Goal: Task Accomplishment & Management: Use online tool/utility

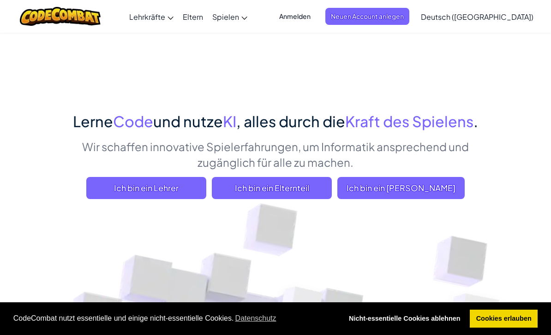
click at [422, 198] on span "Ich bin ein [PERSON_NAME]" at bounding box center [400, 188] width 127 height 22
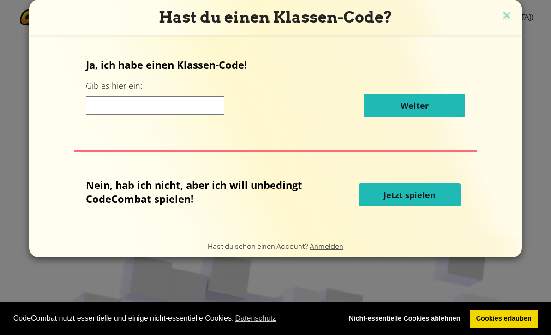
click at [412, 201] on span "Jetzt spielen" at bounding box center [409, 195] width 52 height 11
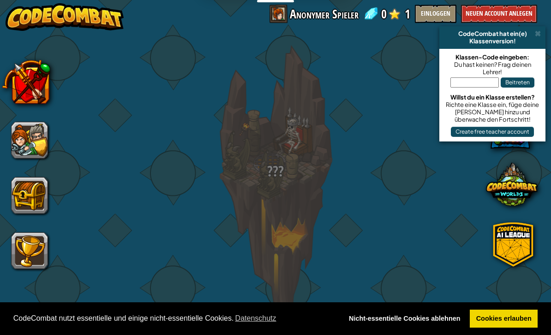
select select "de-DE"
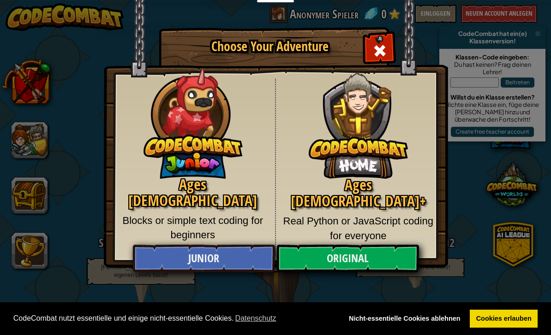
click at [352, 269] on link "Original" at bounding box center [347, 259] width 142 height 28
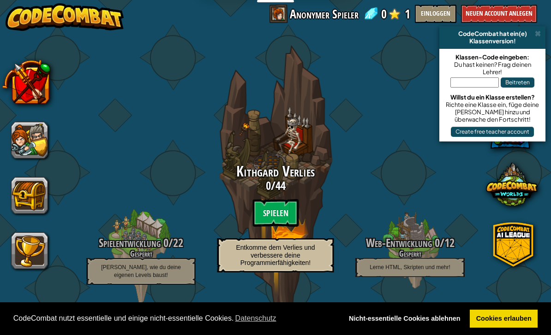
click at [269, 215] on btn "Spielen" at bounding box center [275, 213] width 46 height 28
select select "de-DE"
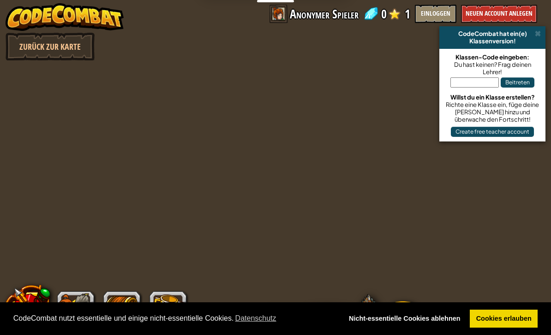
select select "de-DE"
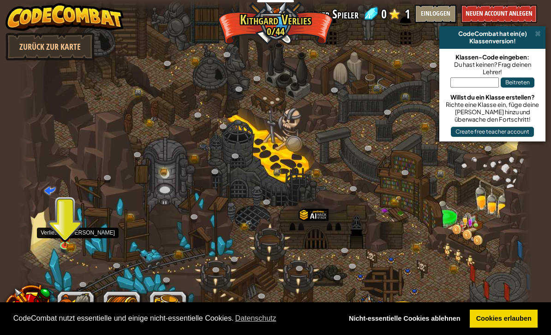
click at [66, 239] on img at bounding box center [65, 236] width 13 height 21
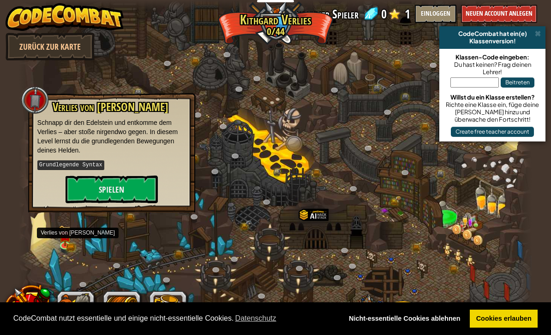
click at [105, 194] on button "Spielen" at bounding box center [112, 190] width 92 height 28
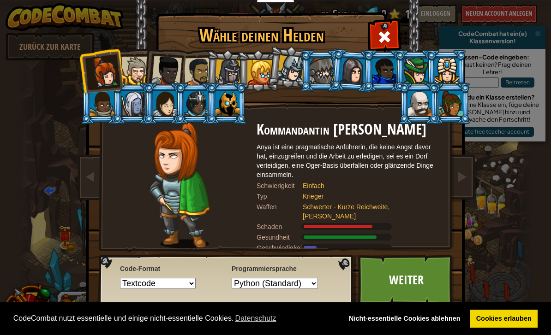
click at [188, 74] on div at bounding box center [198, 72] width 29 height 29
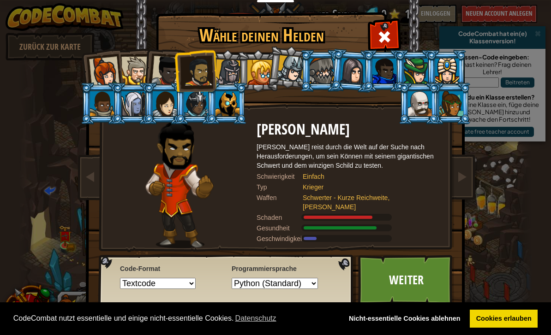
click at [233, 69] on div at bounding box center [228, 73] width 26 height 26
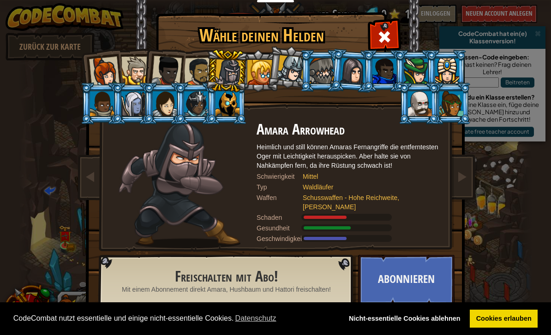
click at [153, 73] on div at bounding box center [166, 71] width 30 height 30
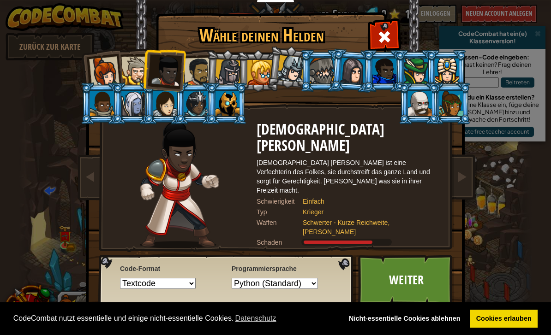
click at [138, 67] on div at bounding box center [135, 71] width 28 height 28
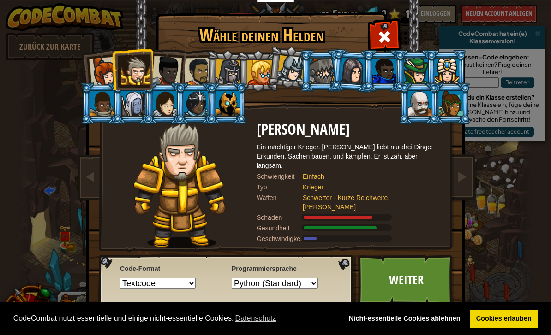
click at [185, 67] on div at bounding box center [198, 72] width 29 height 29
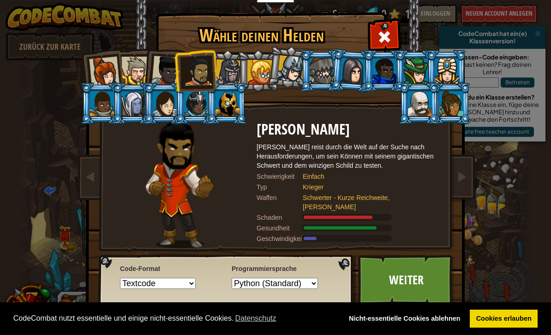
click at [170, 69] on div at bounding box center [166, 71] width 30 height 30
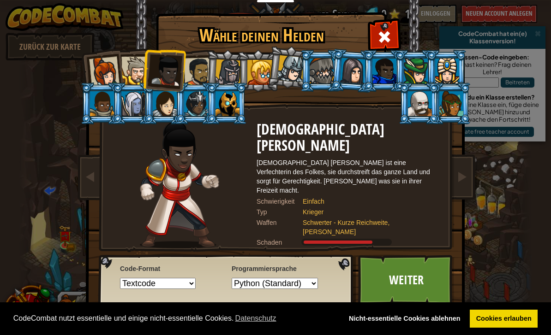
click at [126, 68] on div at bounding box center [135, 71] width 28 height 28
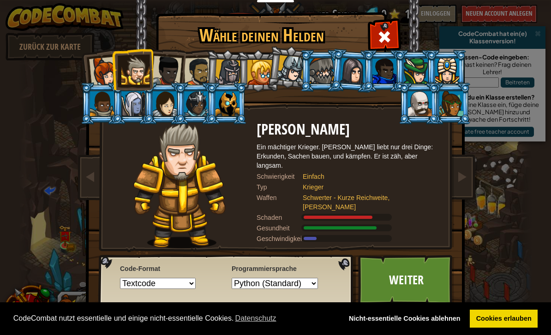
click at [402, 276] on link "Weiter" at bounding box center [406, 280] width 96 height 51
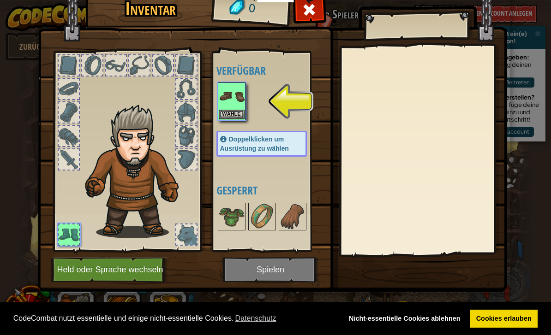
click at [239, 98] on img at bounding box center [232, 97] width 26 height 26
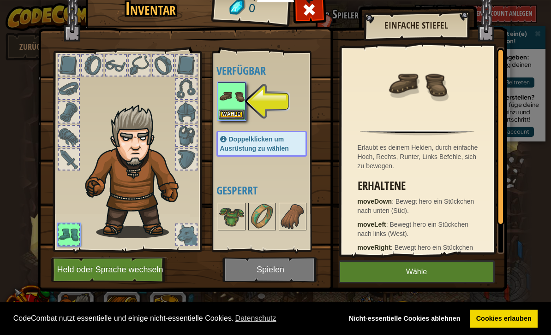
click at [235, 111] on button "Wähle" at bounding box center [232, 115] width 26 height 10
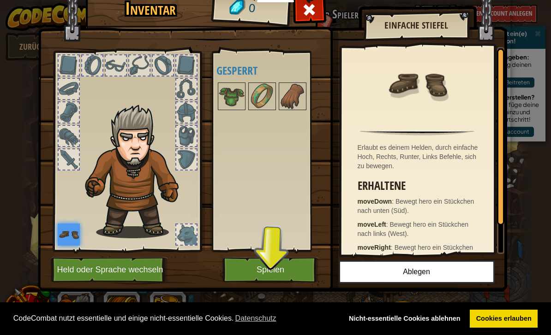
click at [281, 274] on button "Spielen" at bounding box center [270, 269] width 96 height 25
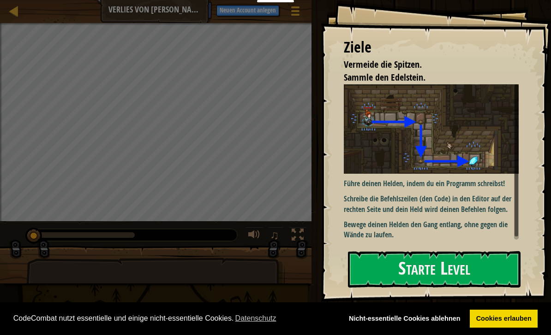
click at [458, 153] on div "Ziele Vermeide die Spitzen. Sammle den Edelstein. Führe deinen Helden, indem du…" at bounding box center [436, 151] width 230 height 302
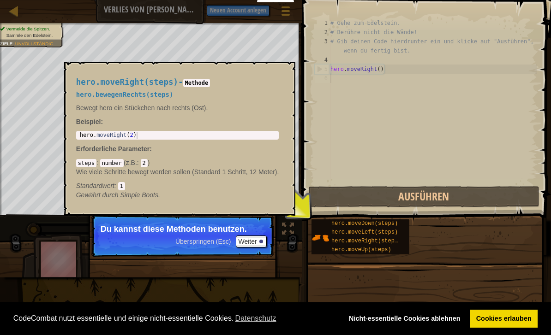
click at [369, 242] on span "hero.moveRight(steps)" at bounding box center [366, 241] width 70 height 6
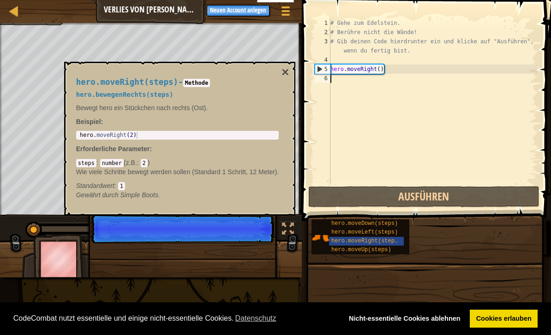
scroll to position [5, 0]
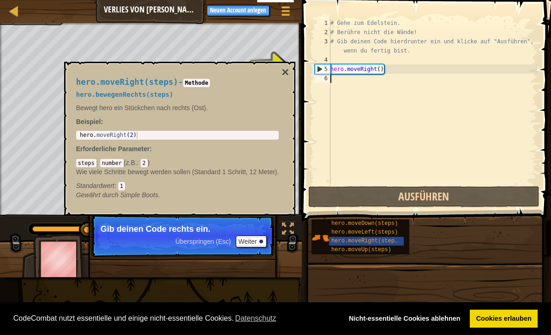
click at [288, 70] on button "×" at bounding box center [284, 72] width 7 height 13
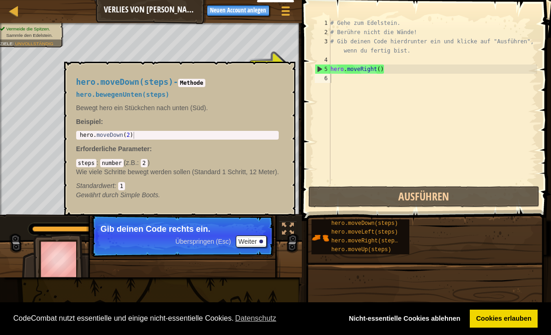
click at [382, 227] on span "hero.moveDown(steps)" at bounding box center [364, 224] width 66 height 6
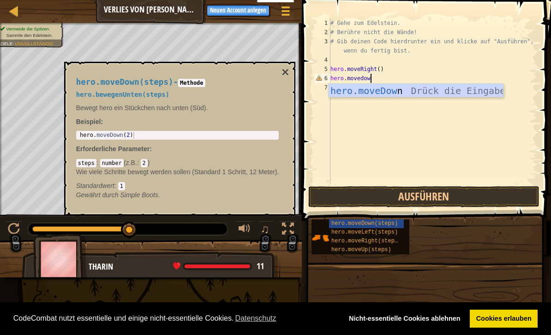
scroll to position [5, 3]
type textarea "hero.movedown"
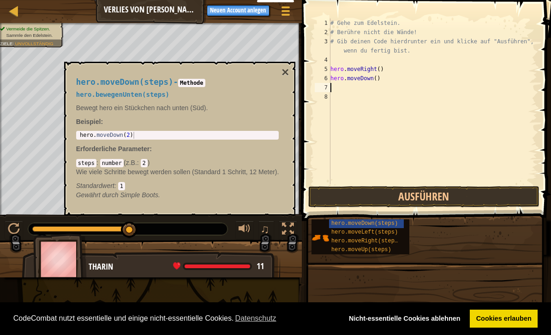
scroll to position [5, 0]
click at [465, 202] on button "Ausführen" at bounding box center [423, 196] width 231 height 21
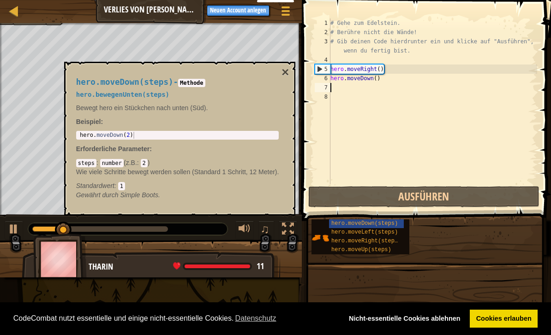
click at [284, 72] on button "×" at bounding box center [284, 72] width 7 height 13
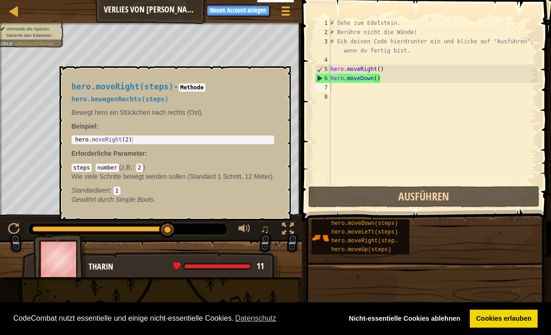
click at [384, 243] on span "hero.moveRight(steps)" at bounding box center [366, 241] width 70 height 6
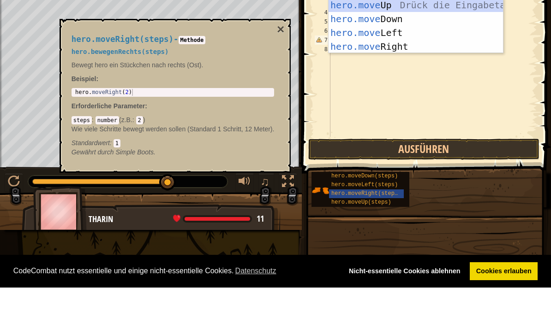
scroll to position [5, 2]
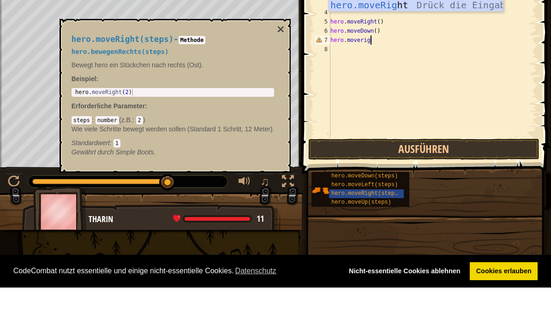
type textarea "hero.moveright"
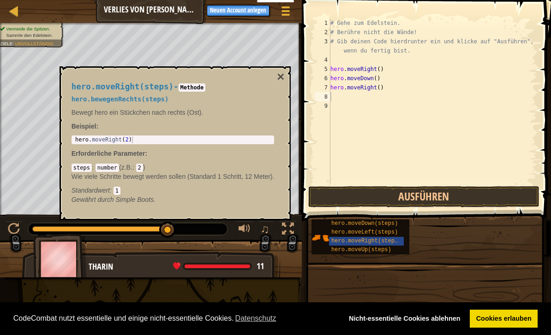
click at [473, 197] on button "Ausführen" at bounding box center [423, 196] width 231 height 21
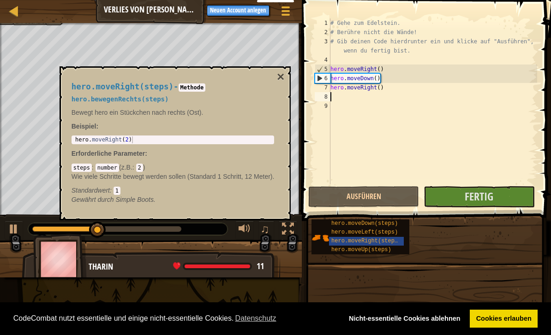
click at [284, 71] on button "×" at bounding box center [280, 77] width 7 height 13
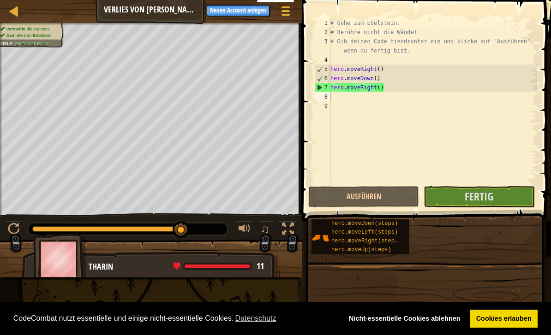
click at [491, 195] on span "Fertig" at bounding box center [479, 196] width 29 height 15
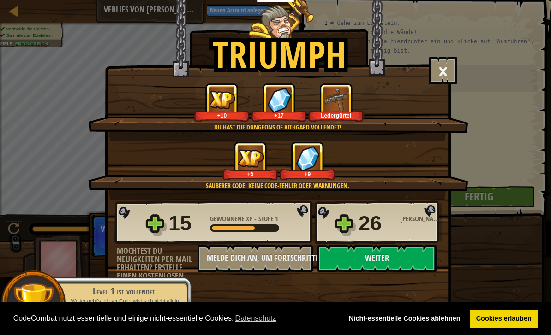
click at [384, 263] on button "Weiter" at bounding box center [376, 259] width 119 height 28
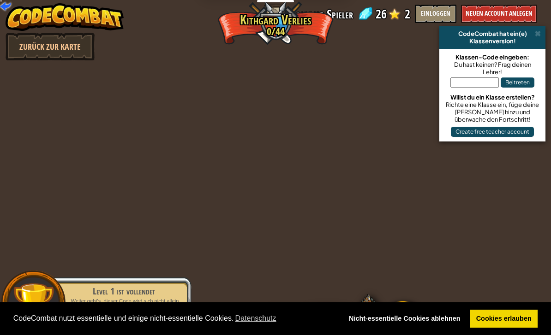
select select "de-DE"
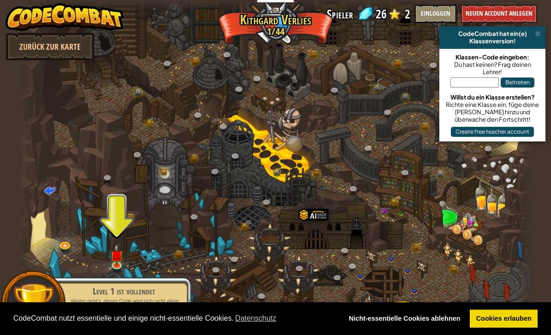
click at [116, 272] on div "Level 1 ist vollendet Weiter geht's, dieser Code wird sich nicht allein lernen!…" at bounding box center [118, 303] width 145 height 65
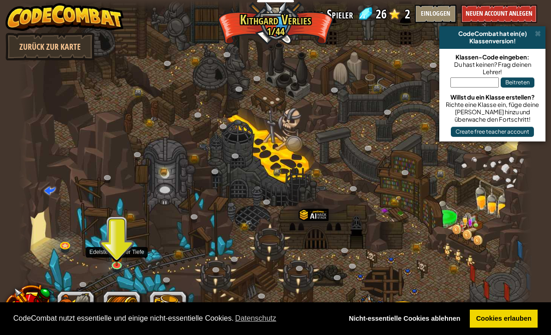
click at [118, 263] on img at bounding box center [116, 256] width 13 height 22
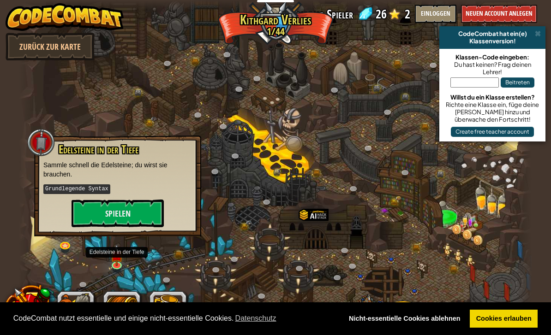
click at [122, 207] on button "Spielen" at bounding box center [118, 214] width 92 height 28
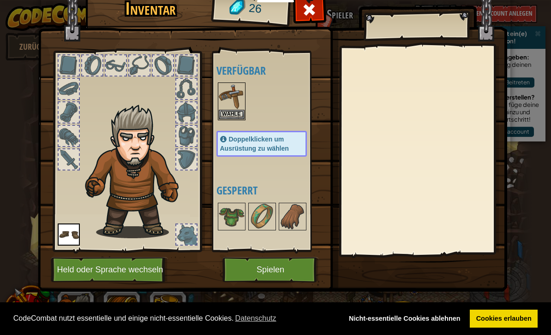
click at [233, 113] on button "Wähle" at bounding box center [232, 115] width 26 height 10
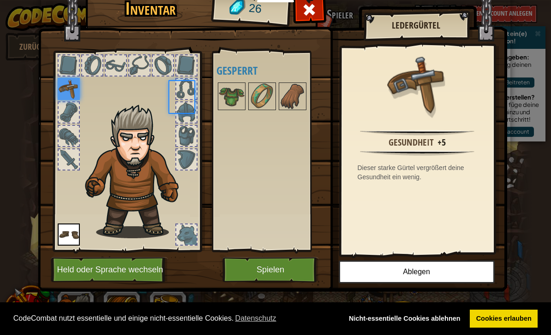
click at [229, 114] on div "Verfügbar Wähle Wähle Doppelklicken um Ausrüstung zu wählen Gesperrt" at bounding box center [270, 151] width 109 height 192
click at [296, 276] on button "Spielen" at bounding box center [270, 269] width 96 height 25
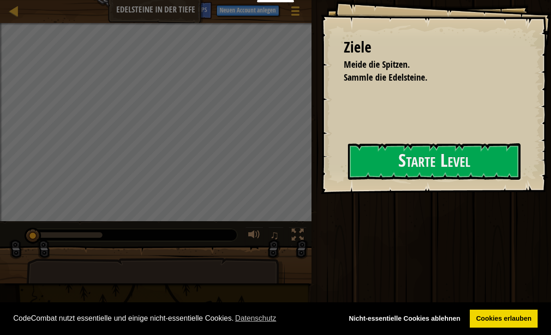
click at [430, 165] on button "Starte Level" at bounding box center [434, 161] width 173 height 36
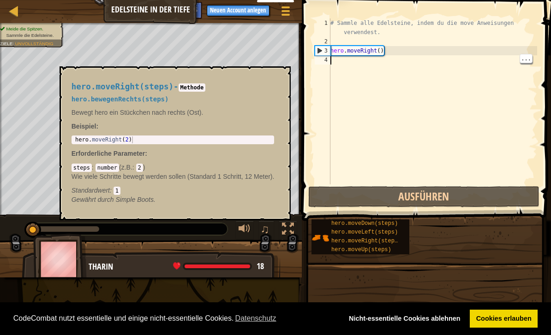
click at [390, 240] on span "hero.moveRight(steps)" at bounding box center [366, 241] width 70 height 6
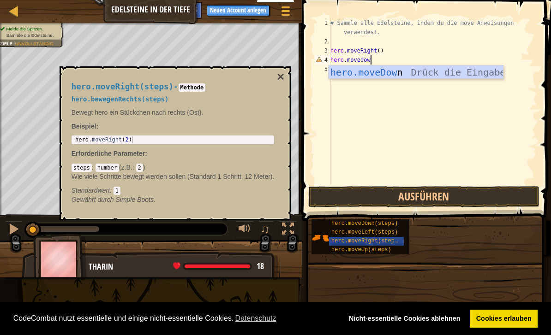
scroll to position [5, 3]
type textarea "hero.movedown"
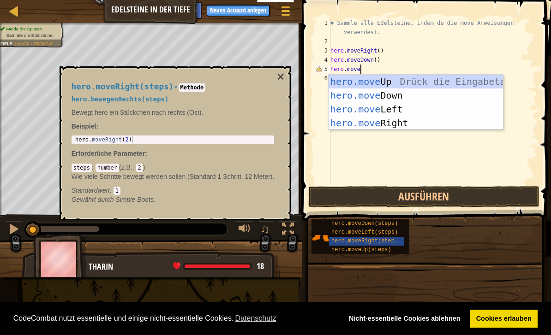
scroll to position [5, 2]
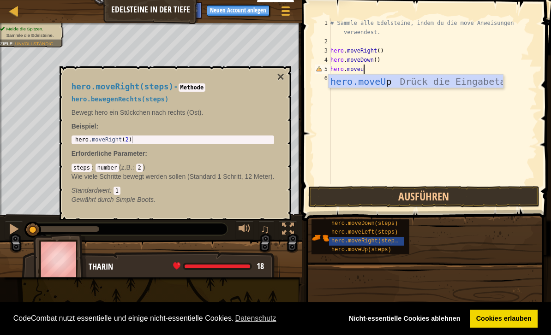
type textarea "hero.moveup"
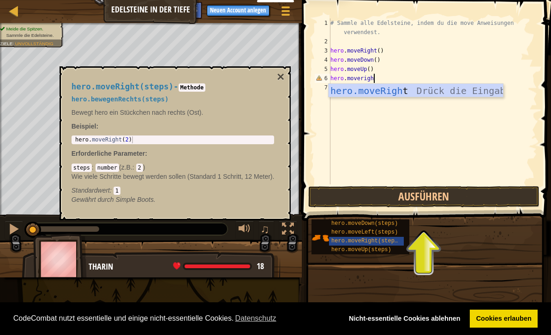
scroll to position [5, 3]
type textarea "hero.moveright"
click at [283, 79] on button "×" at bounding box center [280, 77] width 7 height 13
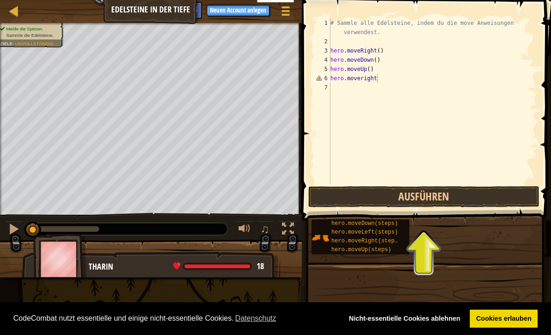
click at [466, 192] on button "Ausführen" at bounding box center [423, 196] width 231 height 21
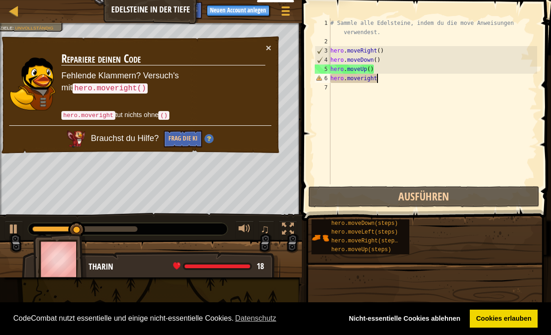
click at [261, 42] on div "× Repariere deinen Code Fehlende Klammern? Versuch's mit hero.moveright() hero.…" at bounding box center [140, 95] width 281 height 119
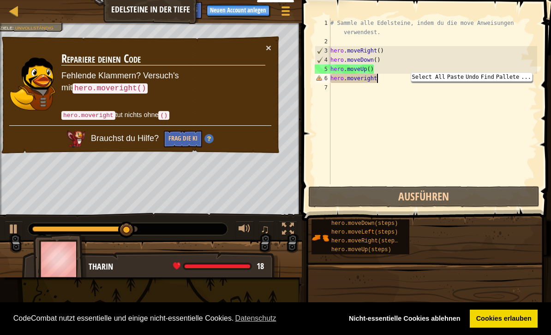
scroll to position [5, 0]
click at [492, 107] on div "# Sammle alle Edelsteine, indem du die move Anweisungen verwendest. hero . move…" at bounding box center [432, 115] width 209 height 194
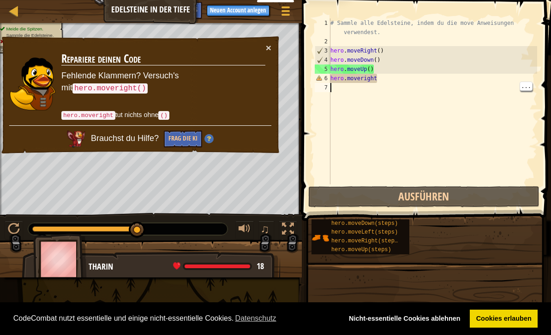
click at [392, 74] on div "# Sammle alle Edelsteine, indem du die move Anweisungen verwendest. hero . move…" at bounding box center [432, 115] width 209 height 194
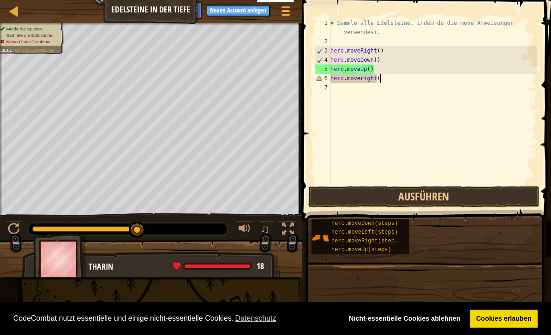
scroll to position [5, 4]
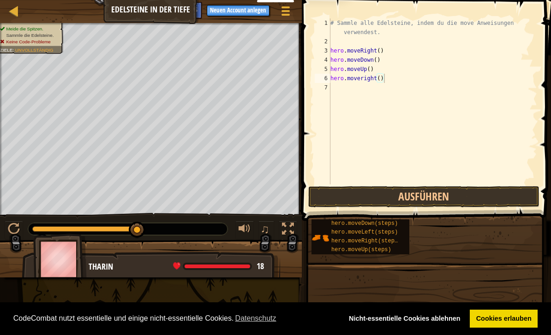
click at [460, 204] on button "Ausführen" at bounding box center [423, 196] width 231 height 21
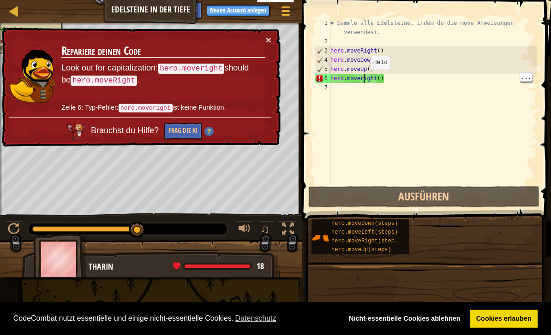
click at [363, 79] on div "# Sammle alle Edelsteine, indem du die move Anweisungen verwendest. hero . move…" at bounding box center [432, 115] width 209 height 194
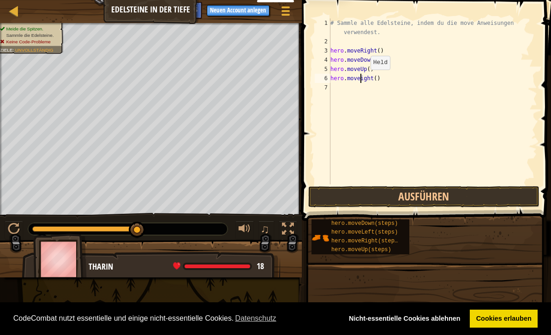
scroll to position [5, 2]
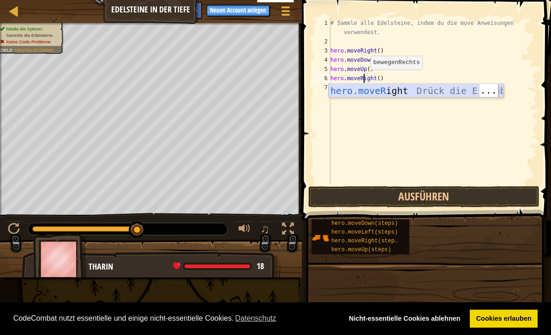
click at [421, 85] on div "hero.moveR ight Drück die Eingabetaste" at bounding box center [415, 105] width 174 height 42
type textarea "hero.moveRight"
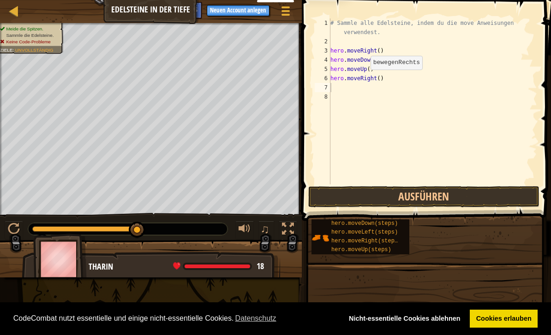
click at [455, 197] on button "Ausführen" at bounding box center [423, 196] width 231 height 21
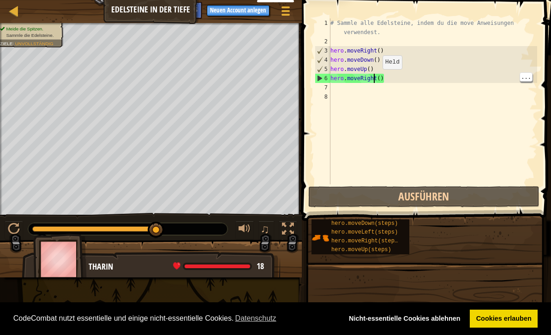
click at [375, 78] on div "# Sammle alle Edelsteine, indem du die move Anweisungen verwendest. hero . move…" at bounding box center [432, 115] width 209 height 194
click at [381, 78] on div "# Sammle alle Edelsteine, indem du die move Anweisungen verwendest. hero . move…" at bounding box center [432, 115] width 209 height 194
click at [378, 76] on div "# Sammle alle Edelsteine, indem du die move Anweisungen verwendest. hero . move…" at bounding box center [432, 115] width 209 height 194
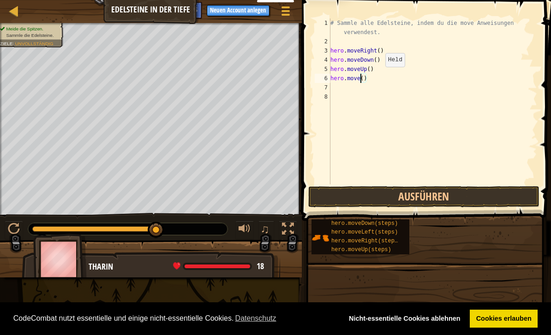
scroll to position [5, 3]
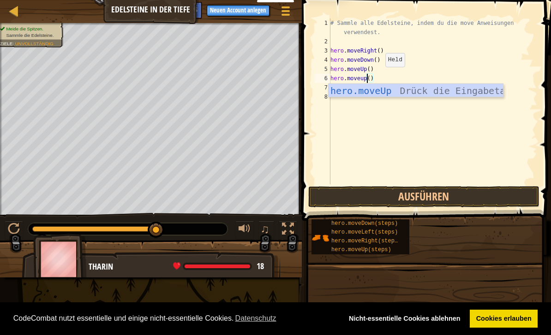
type textarea "hero.moveUp"
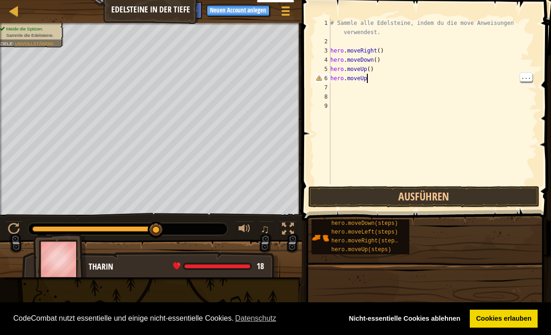
type textarea "hero.moveUp()"
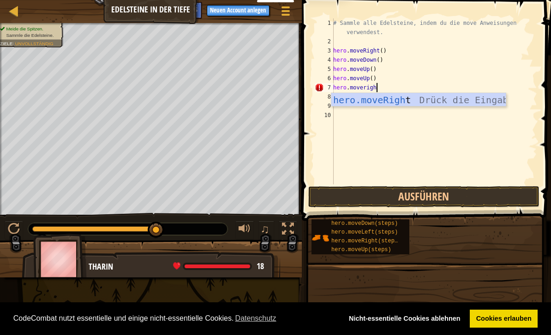
type textarea "hero.moveright"
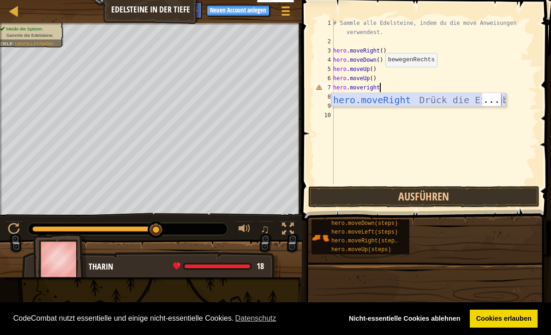
click at [396, 97] on div "hero.moveRight Drück die Eingabetaste" at bounding box center [418, 114] width 174 height 42
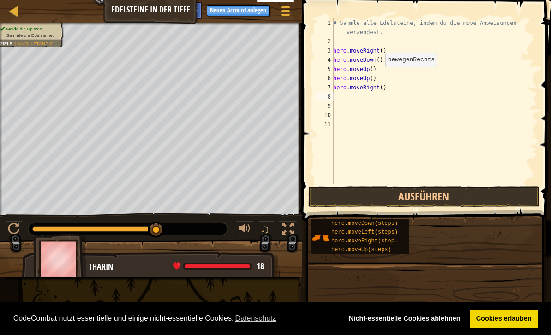
click at [451, 202] on button "Ausführen" at bounding box center [423, 196] width 231 height 21
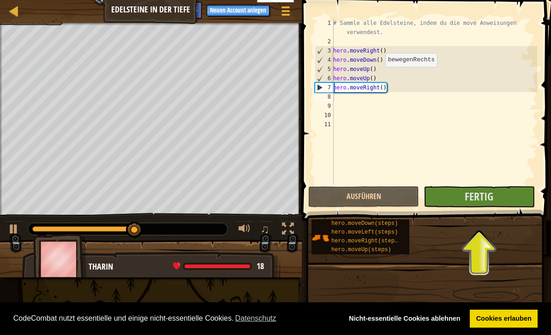
click at [494, 201] on button "Fertig" at bounding box center [479, 196] width 111 height 21
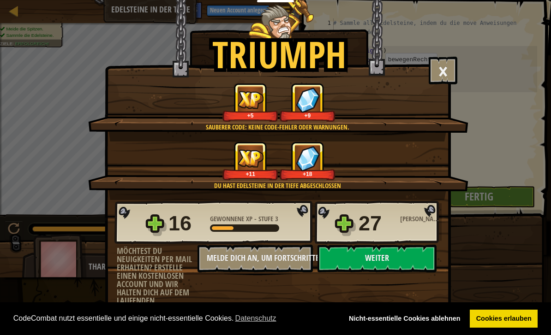
click at [401, 257] on button "Weiter" at bounding box center [376, 259] width 119 height 28
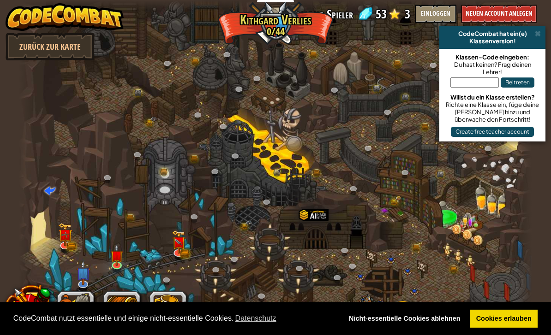
select select "de-DE"
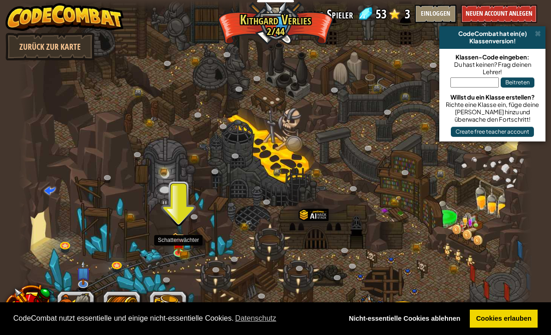
click at [177, 249] on img at bounding box center [179, 243] width 13 height 21
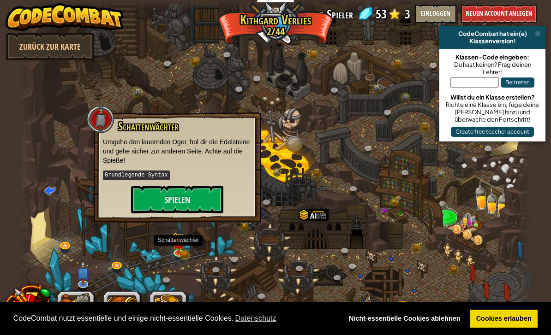
click at [162, 207] on button "Spielen" at bounding box center [177, 200] width 92 height 28
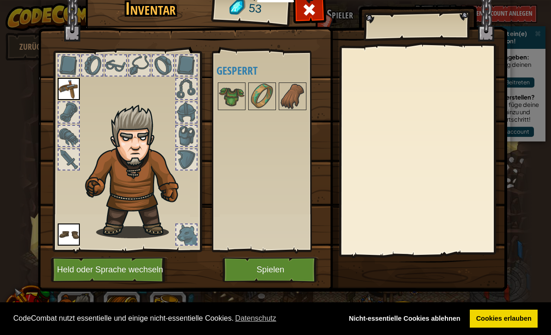
click at [293, 260] on button "Spielen" at bounding box center [270, 269] width 96 height 25
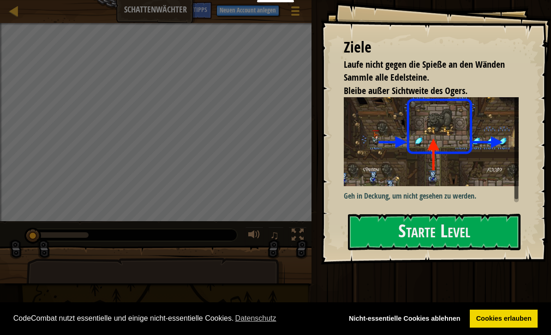
click at [424, 231] on button "Starte Level" at bounding box center [434, 232] width 173 height 36
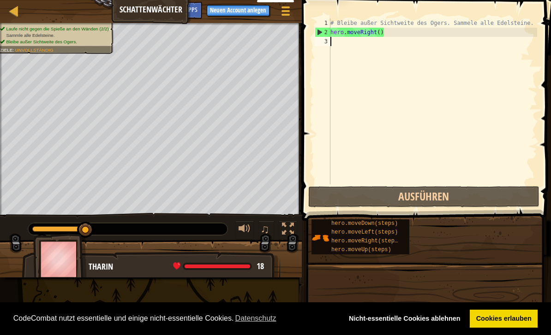
type textarea "hero.moveRight()"
click at [344, 43] on div "# Bleibe außer Sichtweite des Ogers. Sammele alle Edelsteine. hero . moveRight …" at bounding box center [432, 110] width 209 height 185
click at [353, 40] on div "# Bleibe außer Sichtweite des Ogers. Sammele alle Edelsteine. hero . moveRight …" at bounding box center [432, 110] width 209 height 185
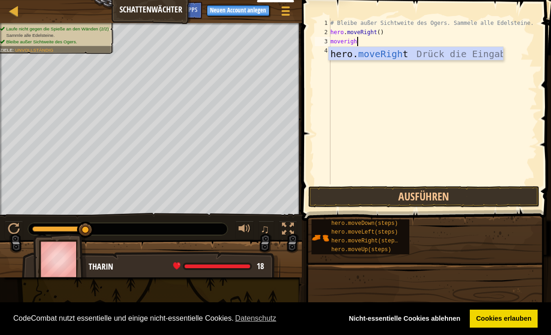
type textarea "moveright"
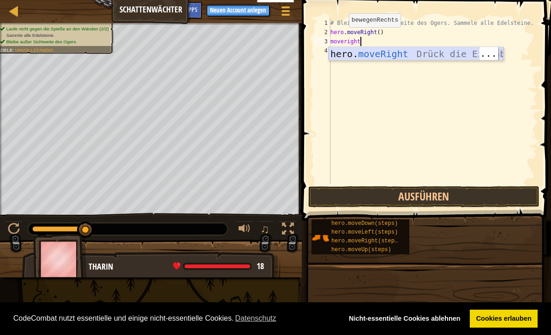
click at [432, 55] on div "hero. moveRight Drück die Eingabetaste" at bounding box center [415, 68] width 174 height 42
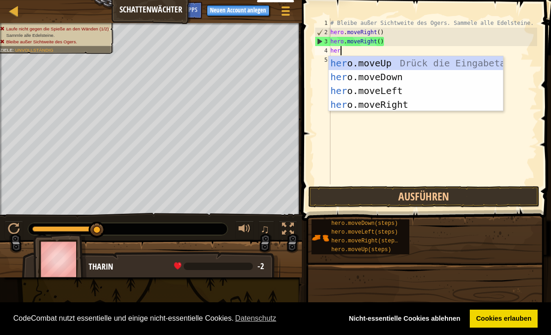
type textarea "hero"
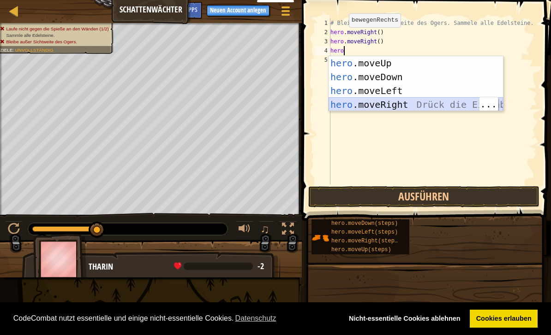
click at [406, 101] on div "hero .moveUp Drück die Eingabetaste hero .moveDown Drück die Eingabetaste hero …" at bounding box center [415, 97] width 174 height 83
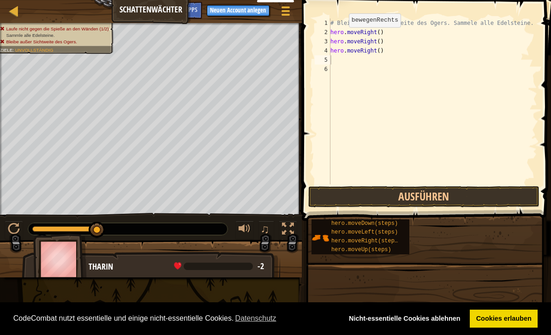
click at [484, 201] on button "Ausführen" at bounding box center [423, 196] width 231 height 21
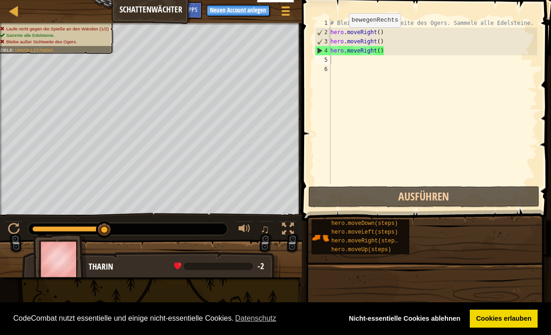
type textarea "hero.moveRight()"
click at [455, 49] on div "# Bleibe außer Sichtweite des Ogers. Sammele alle Edelsteine. hero . moveRight …" at bounding box center [432, 110] width 209 height 185
click at [452, 81] on div "# Bleibe außer Sichtweite des Ogers. Sammele alle Edelsteine. hero . moveRight …" at bounding box center [432, 110] width 209 height 185
click at [435, 50] on div "# Bleibe außer Sichtweite des Ogers. Sammele alle Edelsteine. hero . moveRight …" at bounding box center [432, 110] width 209 height 185
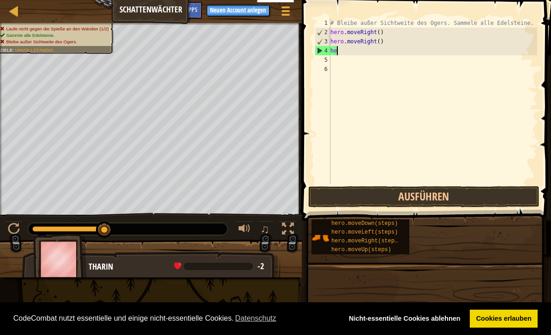
type textarea "h"
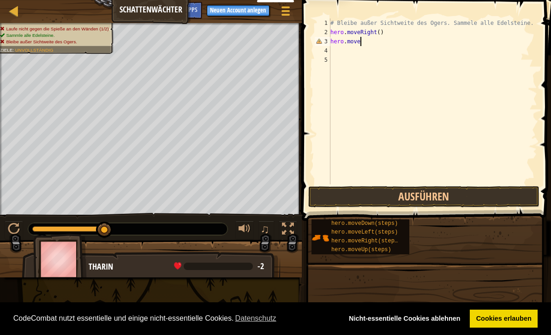
scroll to position [5, 2]
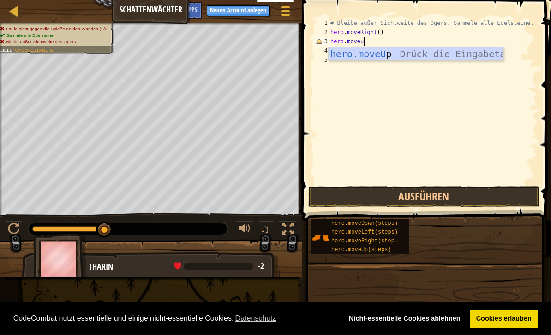
type textarea "hero.moveup"
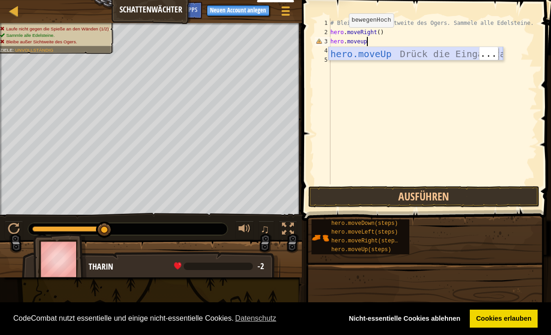
click at [434, 54] on div "hero.moveUp Drück die Eingabetaste" at bounding box center [415, 68] width 174 height 42
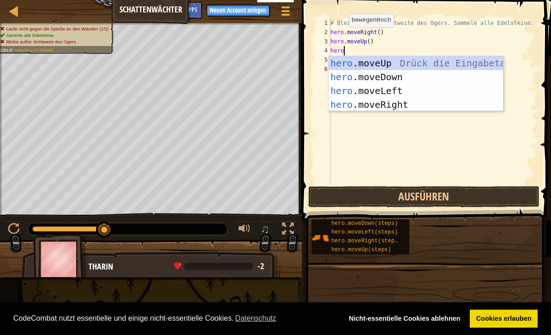
scroll to position [5, 0]
type textarea "hero.move"
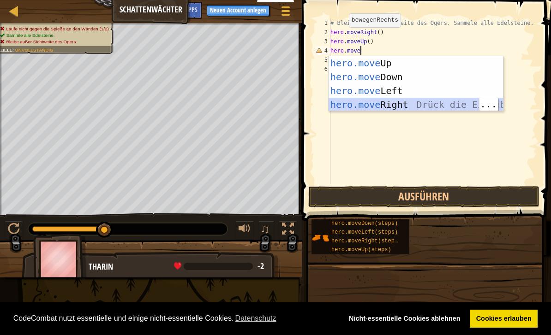
click at [413, 103] on div "hero.move Up Drück die Eingabetaste hero.move Down Drück die Eingabetaste hero.…" at bounding box center [415, 97] width 174 height 83
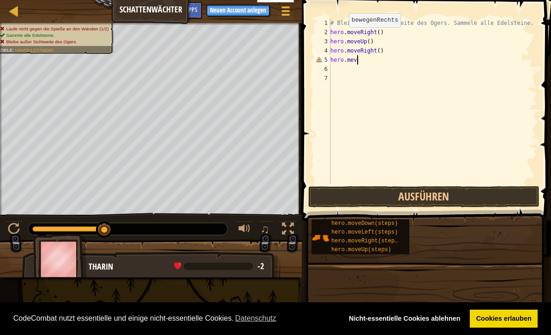
scroll to position [5, 1]
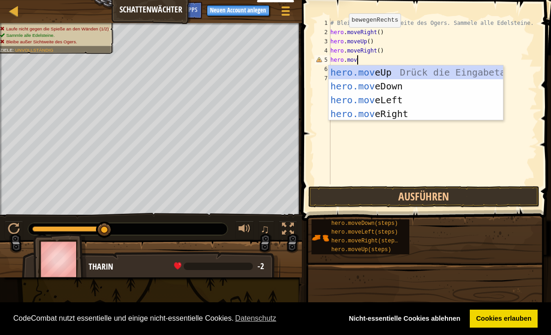
type textarea "hero.move"
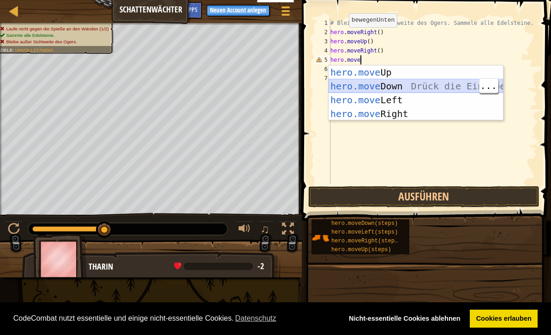
click at [404, 86] on div "hero.move Up Drück die Eingabetaste hero.move Down Drück die Eingabetaste hero.…" at bounding box center [415, 107] width 174 height 83
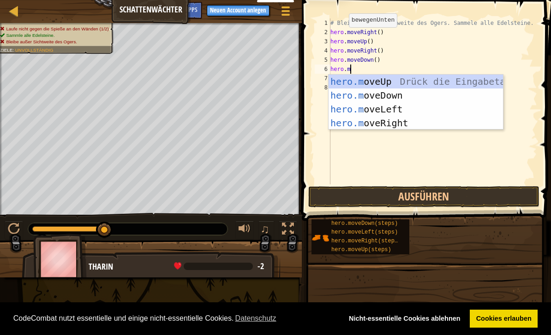
scroll to position [5, 1]
type textarea "hero.move"
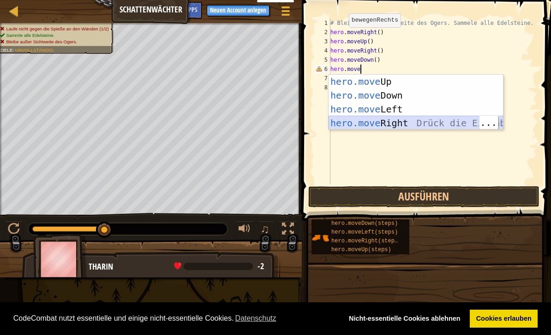
click at [450, 123] on div "hero.move Up Drück die Eingabetaste hero.move Down Drück die Eingabetaste hero.…" at bounding box center [415, 116] width 174 height 83
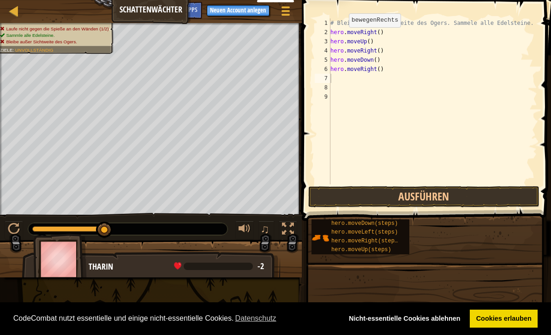
click at [448, 199] on button "Ausführen" at bounding box center [423, 196] width 231 height 21
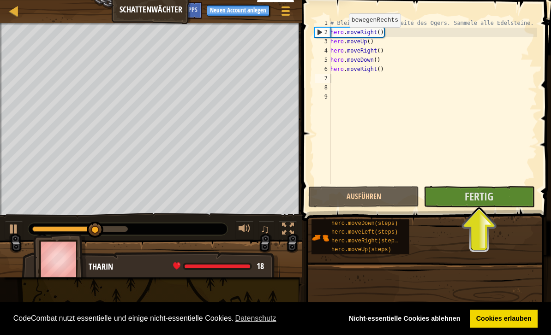
click at [492, 197] on span "Fertig" at bounding box center [479, 196] width 29 height 15
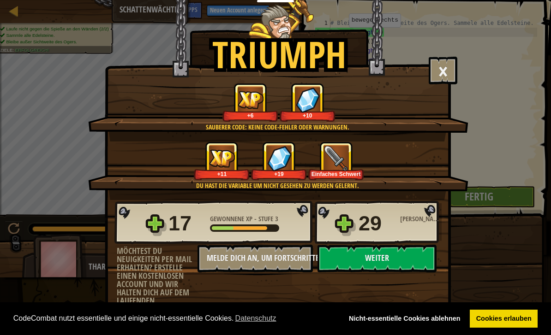
click at [401, 251] on button "Weiter" at bounding box center [376, 259] width 119 height 28
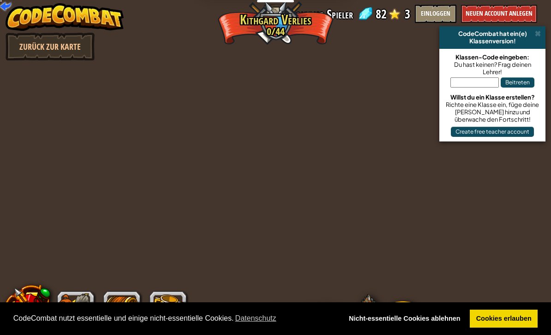
select select "de-DE"
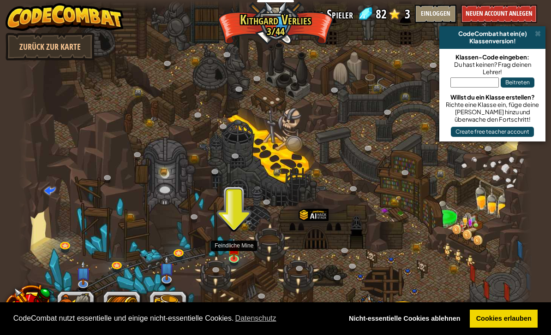
click at [234, 251] on img at bounding box center [233, 249] width 13 height 22
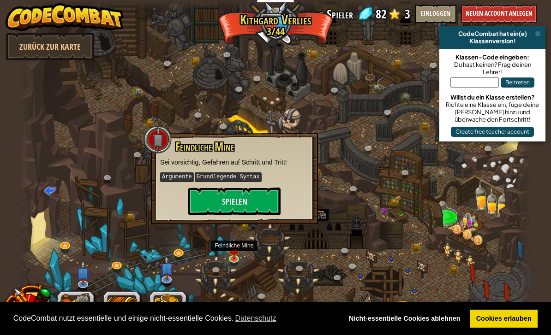
click at [259, 193] on button "Spielen" at bounding box center [234, 202] width 92 height 28
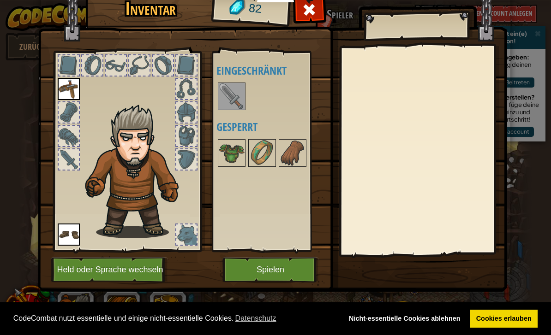
click at [230, 102] on img at bounding box center [232, 97] width 26 height 26
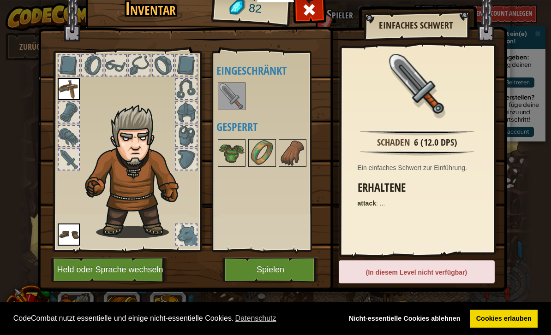
click at [229, 97] on img at bounding box center [232, 97] width 26 height 26
click at [277, 272] on button "Spielen" at bounding box center [270, 269] width 96 height 25
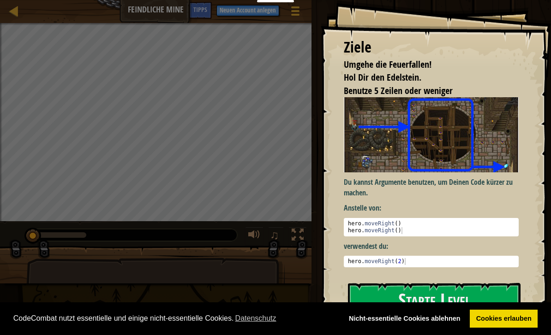
click at [425, 283] on button "Starte Level" at bounding box center [434, 301] width 173 height 36
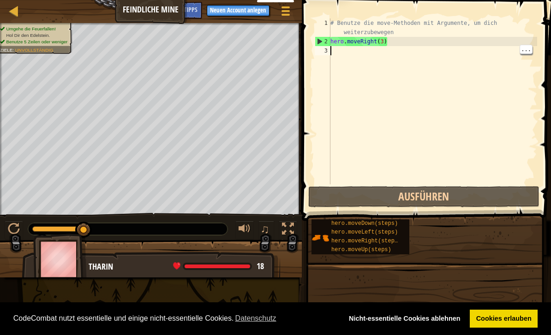
click at [380, 48] on div "# Benutze die move-Methoden mit Argumente, um dich weiterzubewegen hero . moveR…" at bounding box center [432, 115] width 209 height 194
type textarea "m"
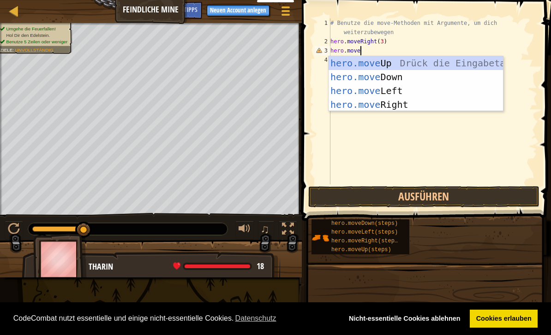
scroll to position [5, 2]
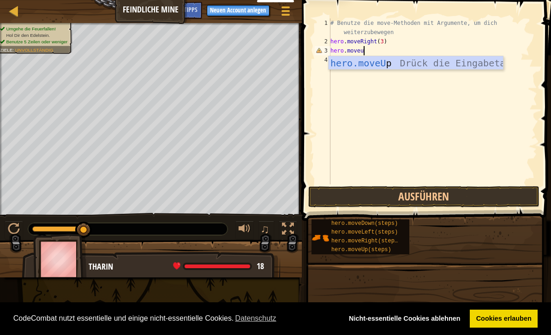
type textarea "hero.moveup"
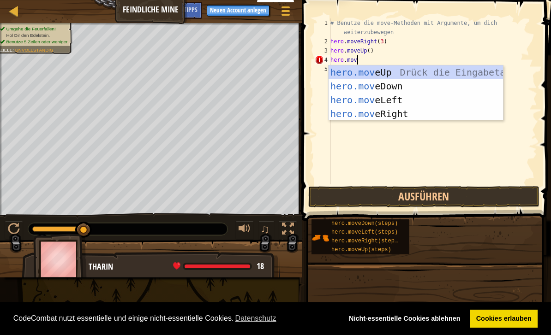
scroll to position [5, 2]
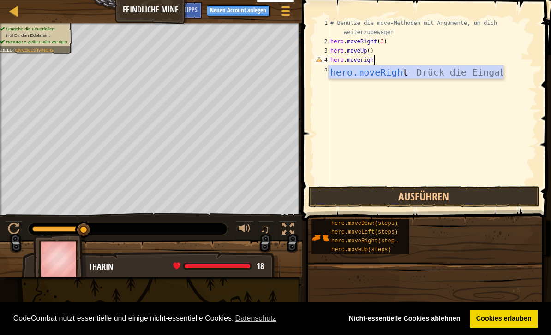
type textarea "hero.moveright"
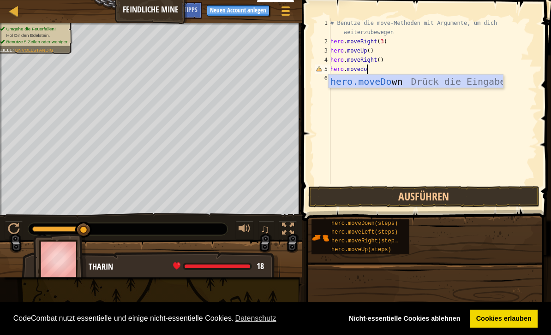
scroll to position [5, 3]
type textarea "hero.movedown"
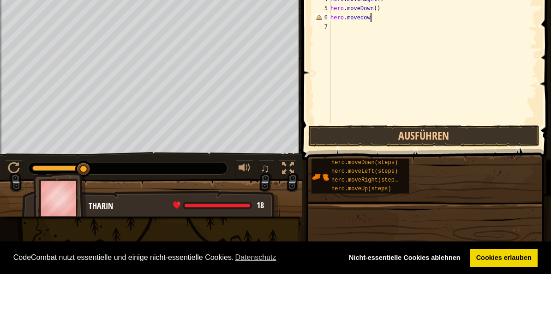
type textarea "hero.movedown"
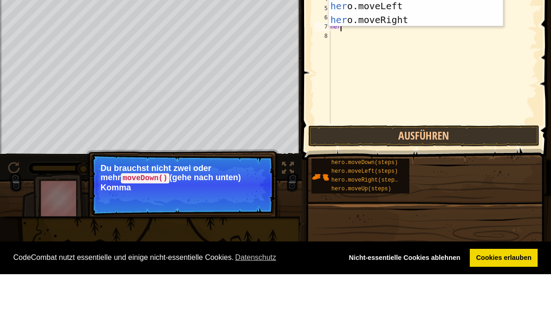
scroll to position [5, 0]
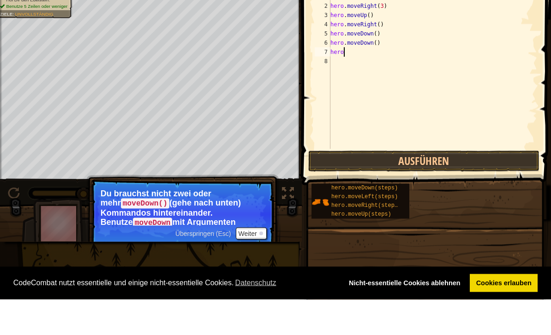
type textarea "hero.moveDown()"
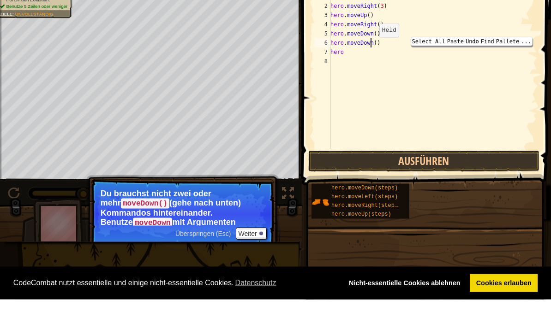
scroll to position [5, 0]
click at [474, 71] on div "# Benutze die move-Methoden mit Argumente, um dich weiterzubewegen hero . moveR…" at bounding box center [432, 115] width 209 height 194
click at [392, 43] on div "# Benutze die move-Methoden mit Argumente, um dich weiterzubewegen hero . moveR…" at bounding box center [432, 115] width 209 height 194
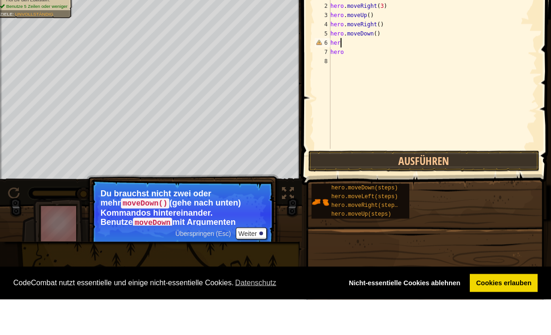
type textarea "h"
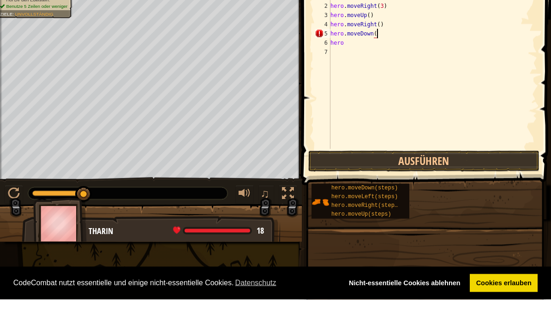
scroll to position [5, 4]
type textarea "hero.moveDown(3)"
type textarea "hero."
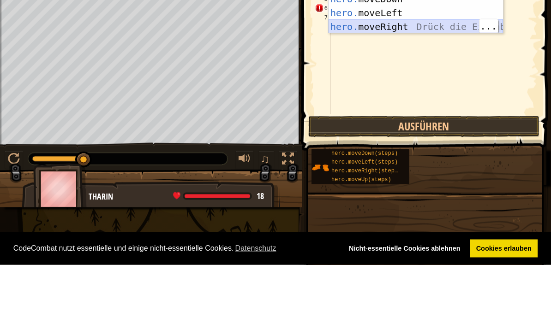
click at [434, 48] on div "hero. moveUp Drück die Eingabetaste hero. moveDown Drück die Eingabetaste hero.…" at bounding box center [415, 89] width 174 height 83
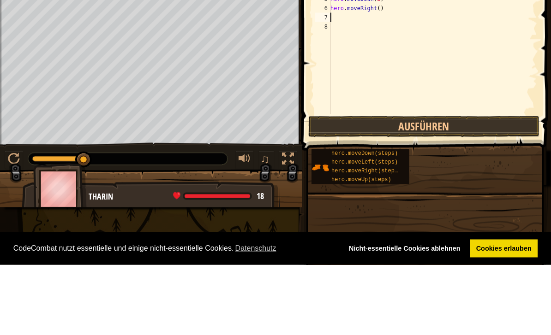
scroll to position [5, 0]
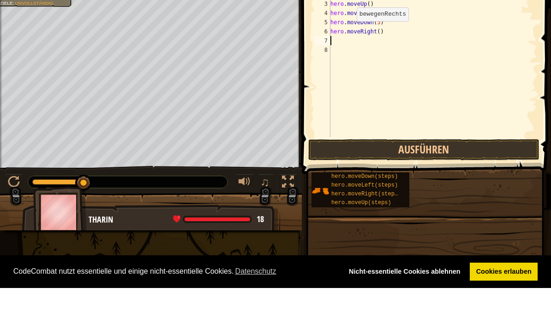
type textarea "hero.moveRight()"
type textarea "2"
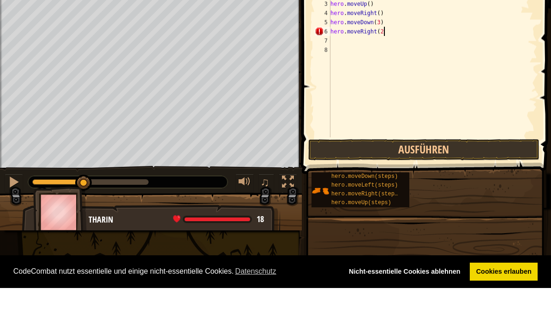
scroll to position [5, 4]
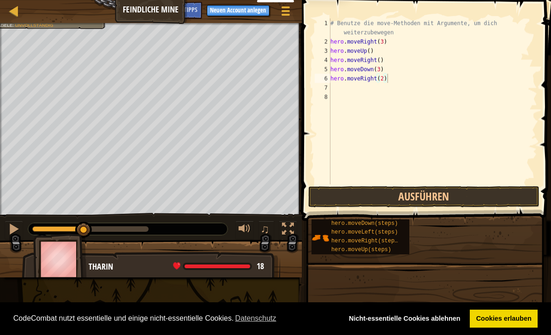
type textarea "hero.moveRight(2)"
click at [476, 195] on button "Ausführen" at bounding box center [423, 196] width 231 height 21
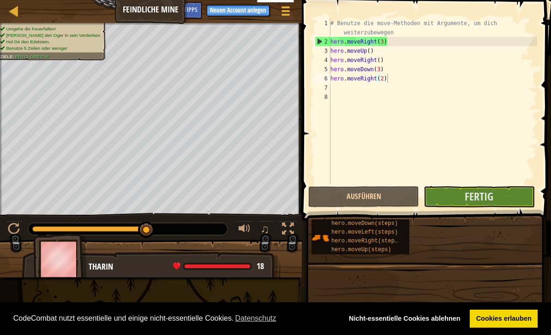
click at [505, 200] on button "Fertig" at bounding box center [479, 196] width 111 height 21
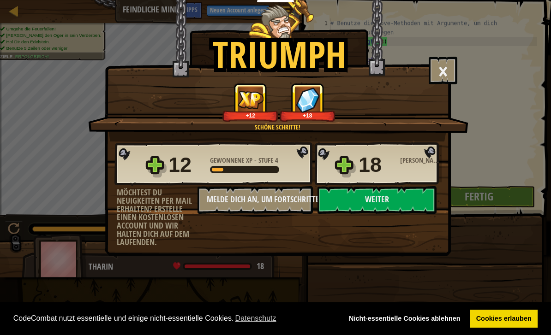
click at [391, 196] on button "Weiter" at bounding box center [376, 200] width 119 height 28
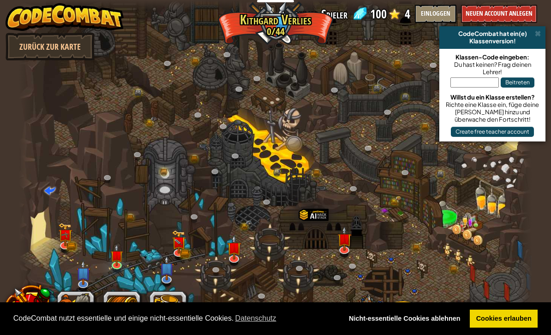
select select "de-DE"
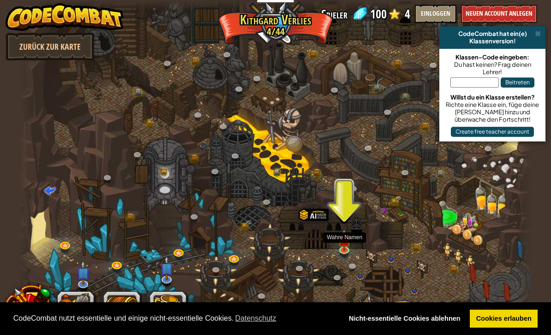
click at [344, 246] on img at bounding box center [344, 240] width 13 height 22
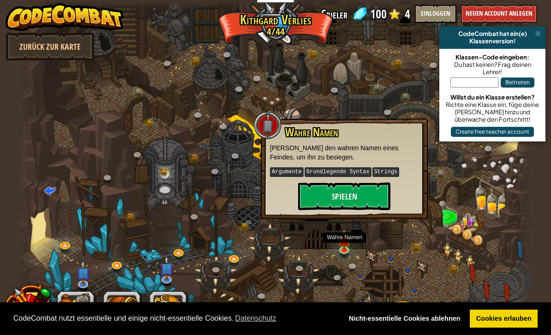
click at [350, 190] on button "Spielen" at bounding box center [344, 197] width 92 height 28
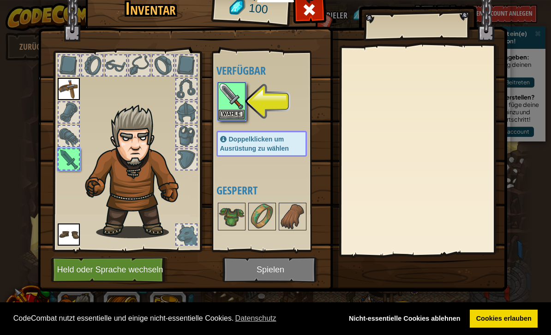
click at [223, 115] on button "Wähle" at bounding box center [232, 115] width 26 height 10
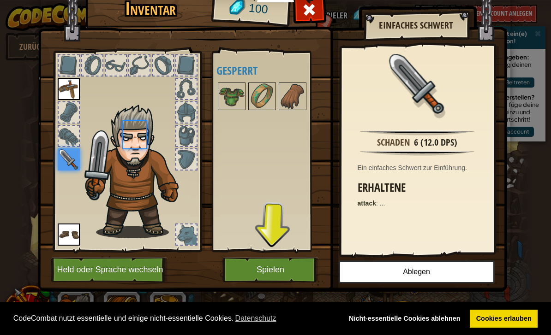
click at [227, 114] on div "Verfügbar Wähle Wähle Wähle Doppelklicken um Ausrüstung zu wählen Gesperrt" at bounding box center [270, 151] width 109 height 192
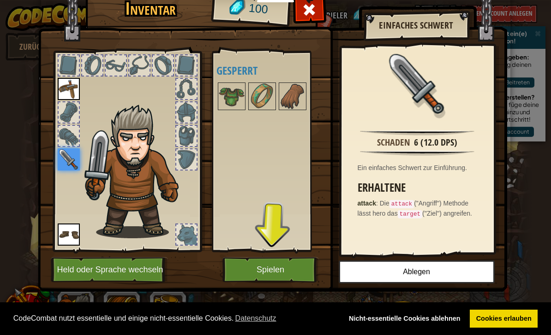
click at [285, 270] on button "Spielen" at bounding box center [270, 269] width 96 height 25
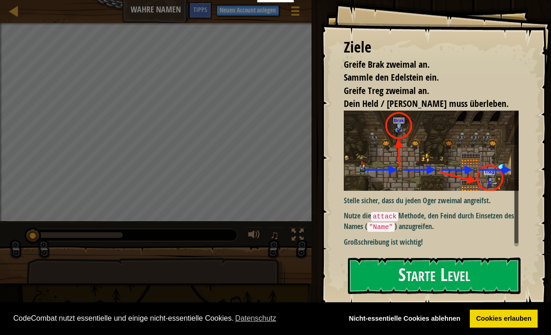
click at [386, 278] on button "Starte Level" at bounding box center [434, 276] width 173 height 36
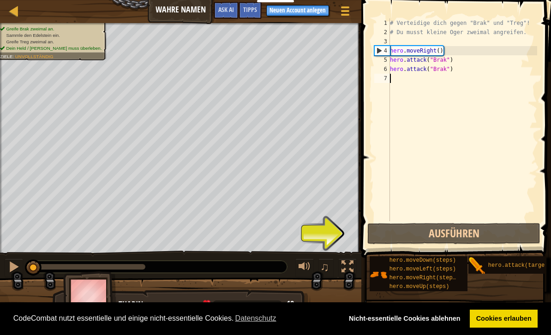
click at [436, 237] on button "Ausführen" at bounding box center [453, 233] width 173 height 21
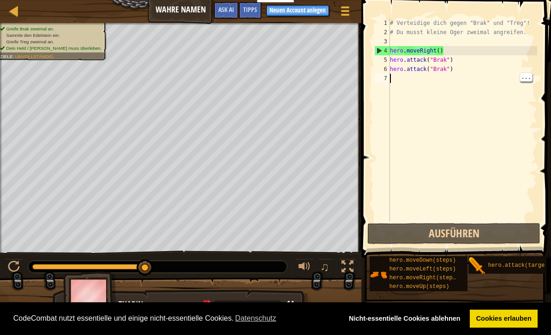
click at [459, 77] on div "# Verteidige dich gegen "Brak" und "Treg"! # Du musst kleine Oger zweimal angre…" at bounding box center [462, 128] width 149 height 221
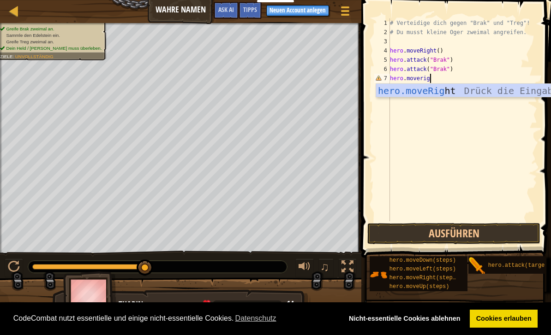
scroll to position [5, 3]
type textarea "hero.moveright"
click at [490, 88] on div "hero.moveRight Drück die Eingabetaste" at bounding box center [463, 105] width 174 height 42
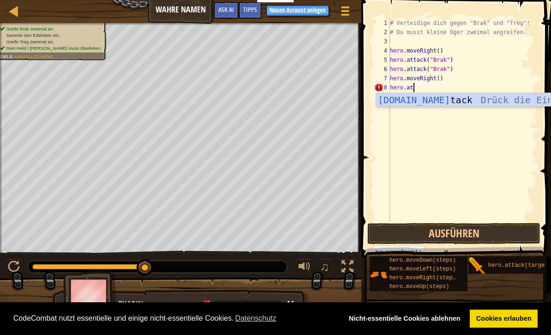
scroll to position [5, 2]
click at [495, 100] on div "hero.atta ck Drück die Eingabetaste" at bounding box center [463, 114] width 174 height 42
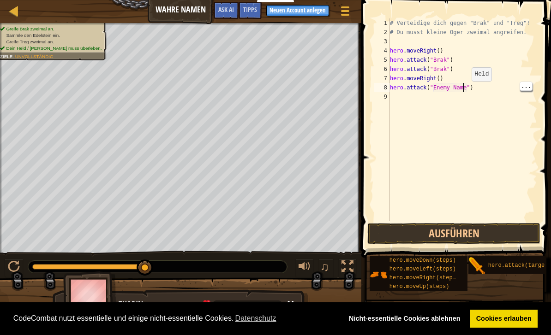
click at [464, 90] on div "# Verteidige dich gegen "Brak" und "Treg"! # Du musst kleine Oger zweimal angre…" at bounding box center [462, 128] width 149 height 221
click at [467, 87] on div "# Verteidige dich gegen "Brak" und "Treg"! # Du musst kleine Oger zweimal angre…" at bounding box center [462, 128] width 149 height 221
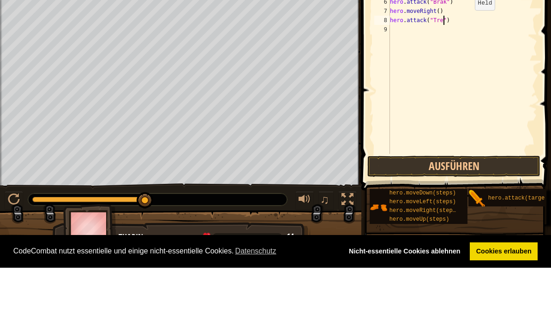
scroll to position [5, 5]
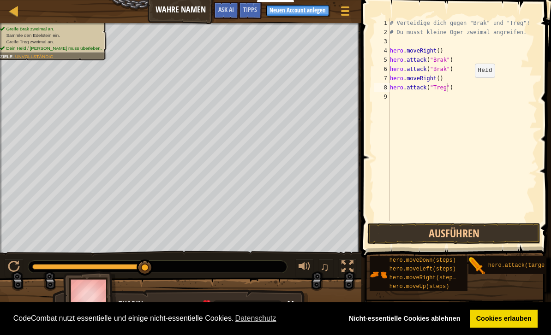
type textarea "hero.attack("Treg")"
click at [478, 238] on button "Ausführen" at bounding box center [453, 233] width 173 height 21
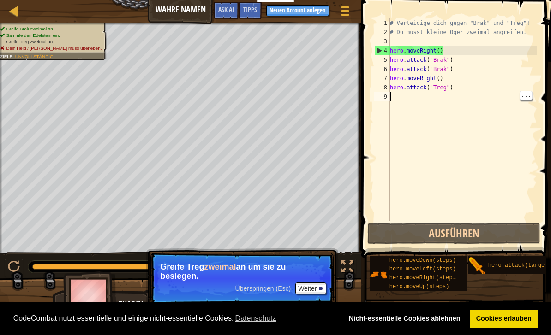
scroll to position [5, 0]
click at [403, 98] on div "# Verteidige dich gegen "Brak" und "Treg"! # Du musst kleine Oger zweimal angre…" at bounding box center [462, 128] width 149 height 221
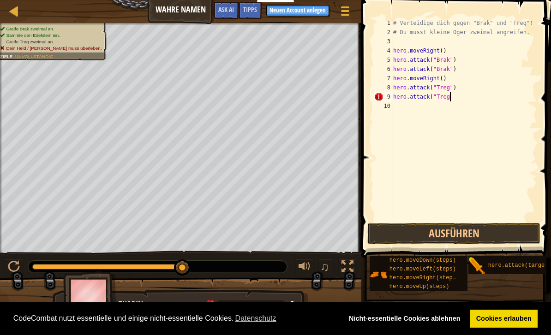
scroll to position [5, 5]
type textarea "hero.attack("Treg")"
click at [496, 232] on button "Ausführen" at bounding box center [453, 233] width 173 height 21
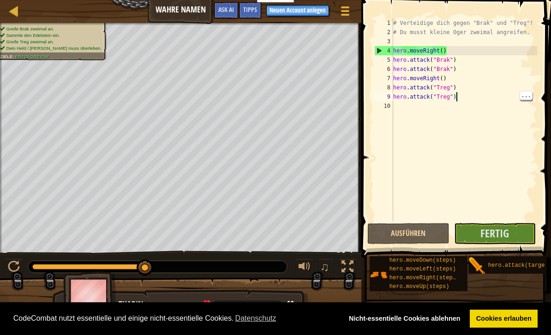
scroll to position [5, 0]
click at [405, 107] on div "# Verteidige dich gegen "Brak" und "Treg"! # Du musst kleine Oger zweimal angre…" at bounding box center [464, 128] width 146 height 221
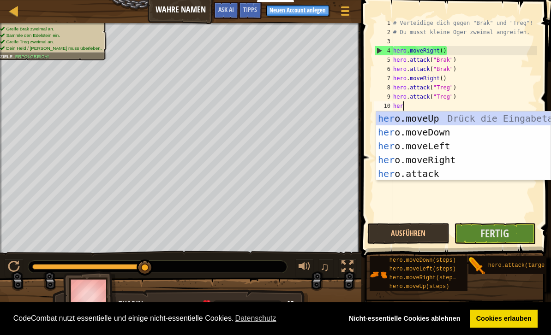
scroll to position [5, 0]
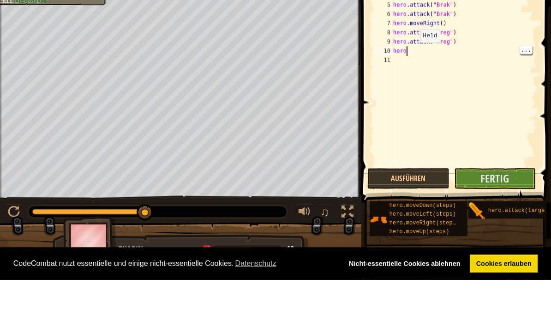
type textarea "hero."
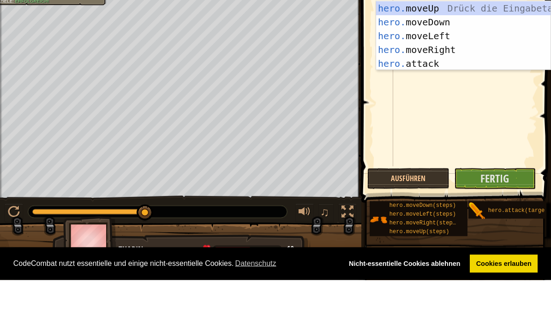
scroll to position [5, 1]
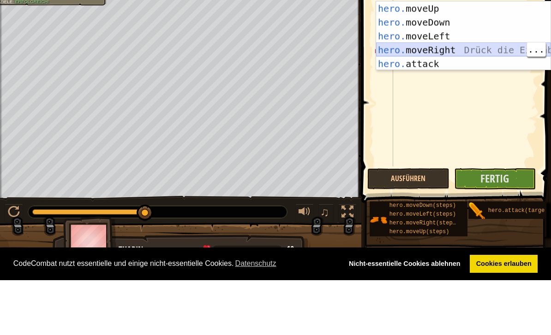
click at [501, 56] on div "hero. moveUp Drück die Eingabetaste hero. moveDown Drück die Eingabetaste hero.…" at bounding box center [463, 104] width 174 height 97
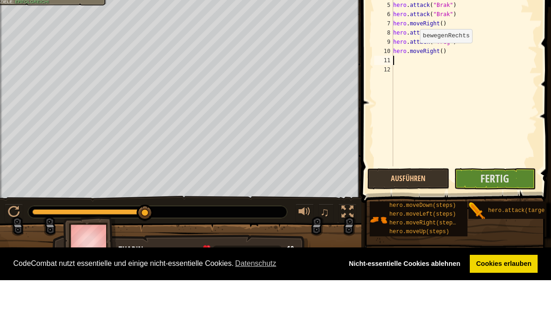
scroll to position [5, 0]
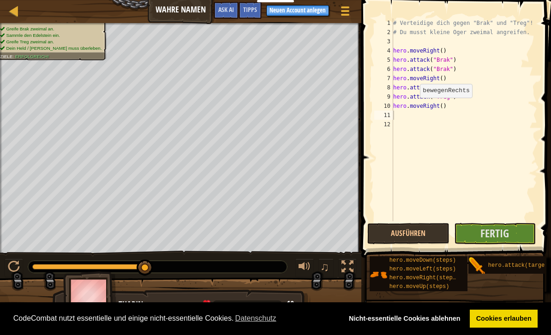
click at [508, 237] on span "Fertig" at bounding box center [494, 233] width 29 height 15
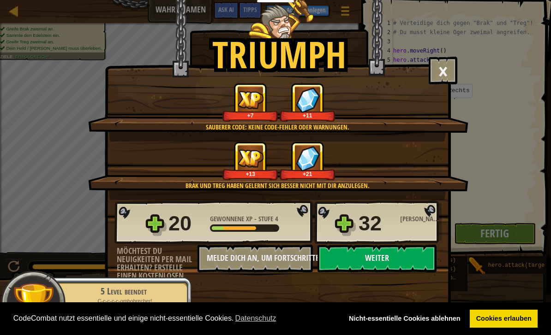
click at [392, 261] on button "Weiter" at bounding box center [376, 259] width 119 height 28
select select "de-DE"
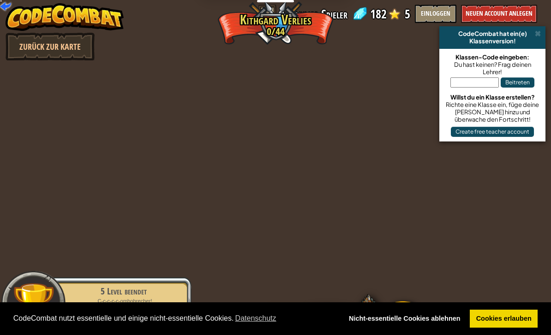
select select "de-DE"
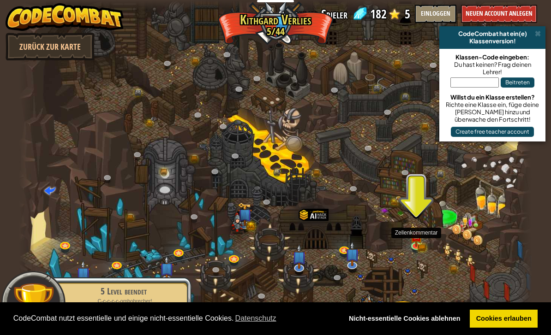
click at [414, 242] on img at bounding box center [416, 236] width 13 height 21
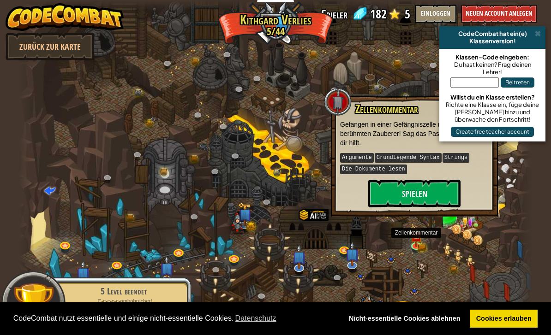
click at [435, 190] on button "Spielen" at bounding box center [414, 194] width 92 height 28
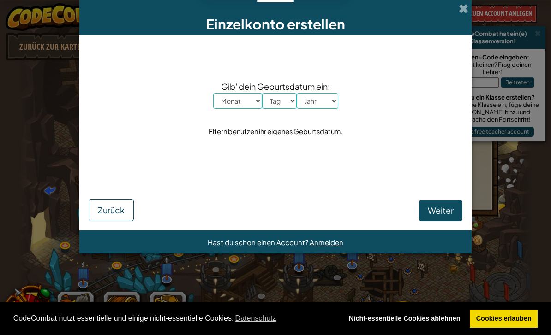
click at [458, 10] on div "Einzelkonto erstellen" at bounding box center [275, 17] width 392 height 35
click at [464, 4] on span at bounding box center [464, 9] width 10 height 10
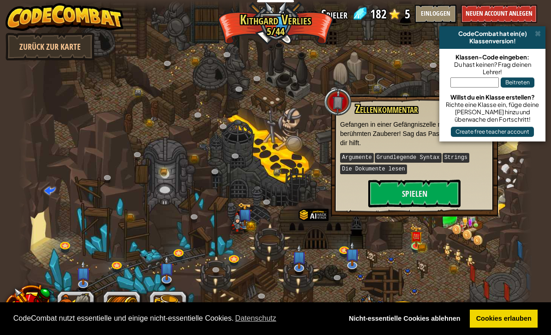
click at [530, 35] on div "CodeCombat hat ein(e)" at bounding box center [492, 33] width 99 height 7
click at [536, 35] on span at bounding box center [538, 33] width 6 height 7
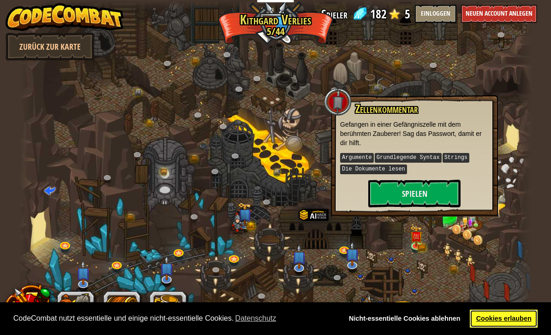
click at [512, 317] on link "Cookies erlauben" at bounding box center [504, 319] width 68 height 18
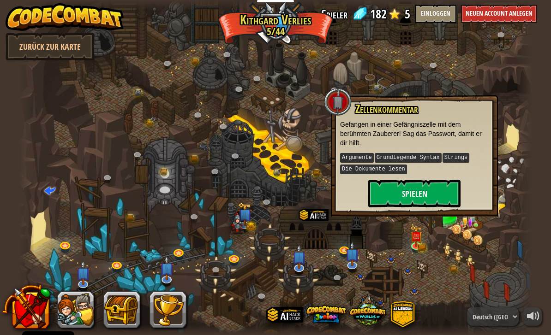
click at [122, 306] on button at bounding box center [121, 310] width 37 height 37
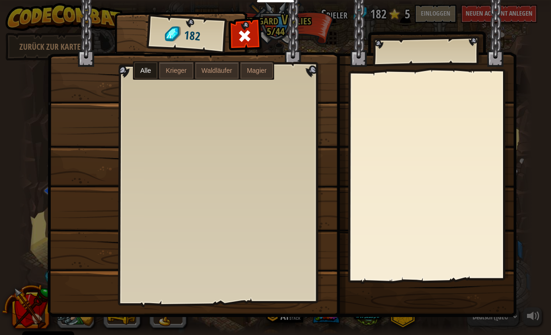
click at [184, 72] on span "Krieger" at bounding box center [176, 70] width 21 height 7
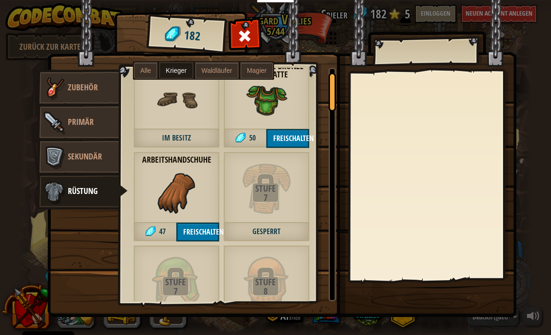
scroll to position [24, 0]
click at [284, 143] on button "Freischalten" at bounding box center [287, 138] width 43 height 19
click at [295, 132] on button "Bestätigen" at bounding box center [287, 138] width 43 height 19
click at [187, 233] on button "Freischalten" at bounding box center [197, 231] width 43 height 19
click at [186, 230] on button "Bestätigen" at bounding box center [197, 231] width 43 height 19
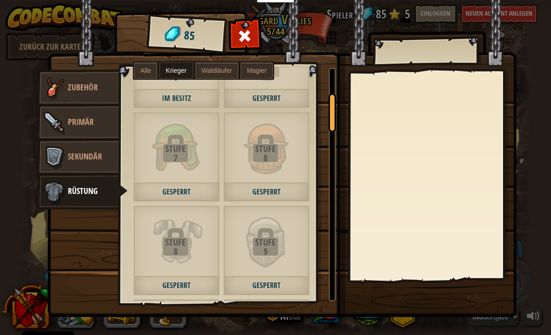
scroll to position [158, 0]
click at [237, 24] on img at bounding box center [282, 149] width 469 height 335
click at [238, 45] on div at bounding box center [244, 38] width 29 height 29
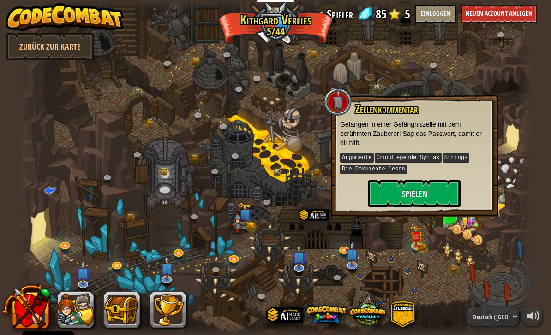
click at [68, 312] on button at bounding box center [75, 310] width 37 height 37
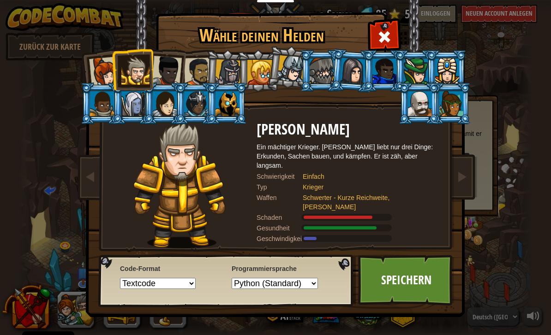
click at [370, 33] on img at bounding box center [278, 152] width 400 height 330
click at [29, 303] on div "Wähle deinen Helden 85 Kommandantin [PERSON_NAME] ist eine pragmatische Anführe…" at bounding box center [275, 167] width 551 height 335
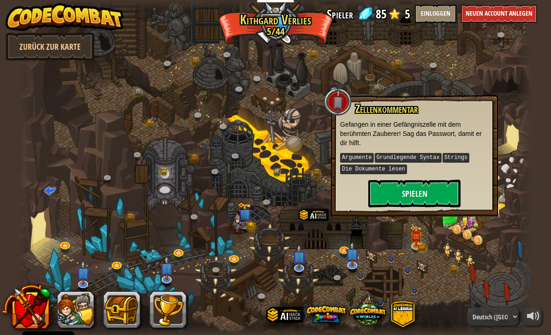
click at [26, 310] on button at bounding box center [26, 307] width 48 height 48
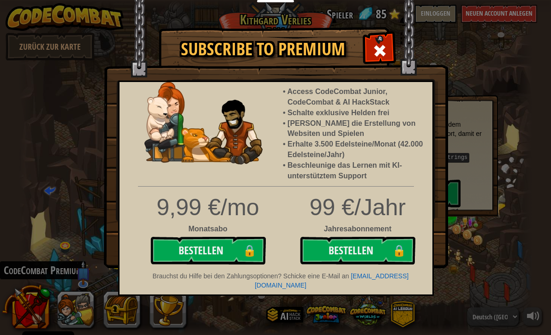
click at [377, 43] on span at bounding box center [379, 50] width 15 height 15
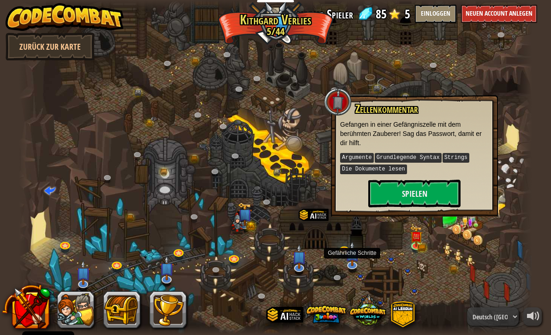
click at [352, 260] on img at bounding box center [352, 254] width 14 height 24
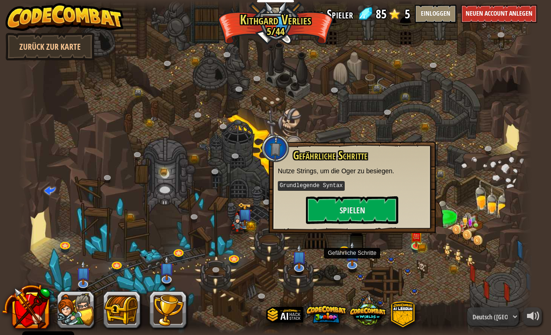
click at [382, 210] on button "Spielen" at bounding box center [352, 211] width 92 height 28
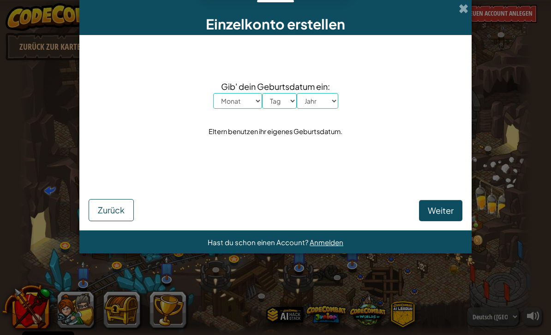
click at [465, 8] on span at bounding box center [464, 9] width 10 height 10
